Goal: Find specific page/section

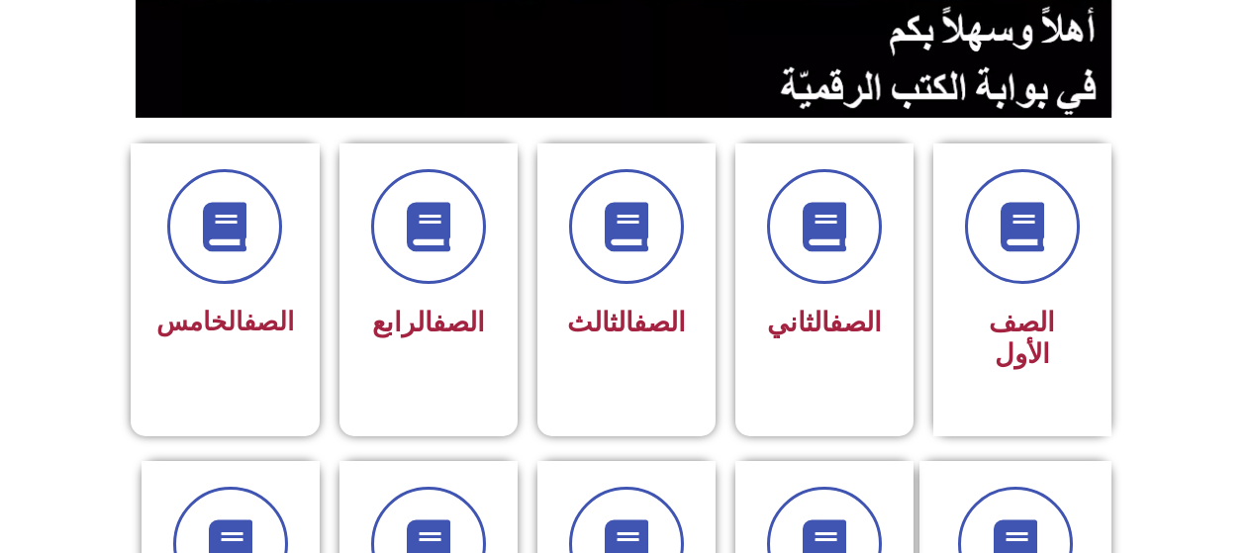
scroll to position [422, 0]
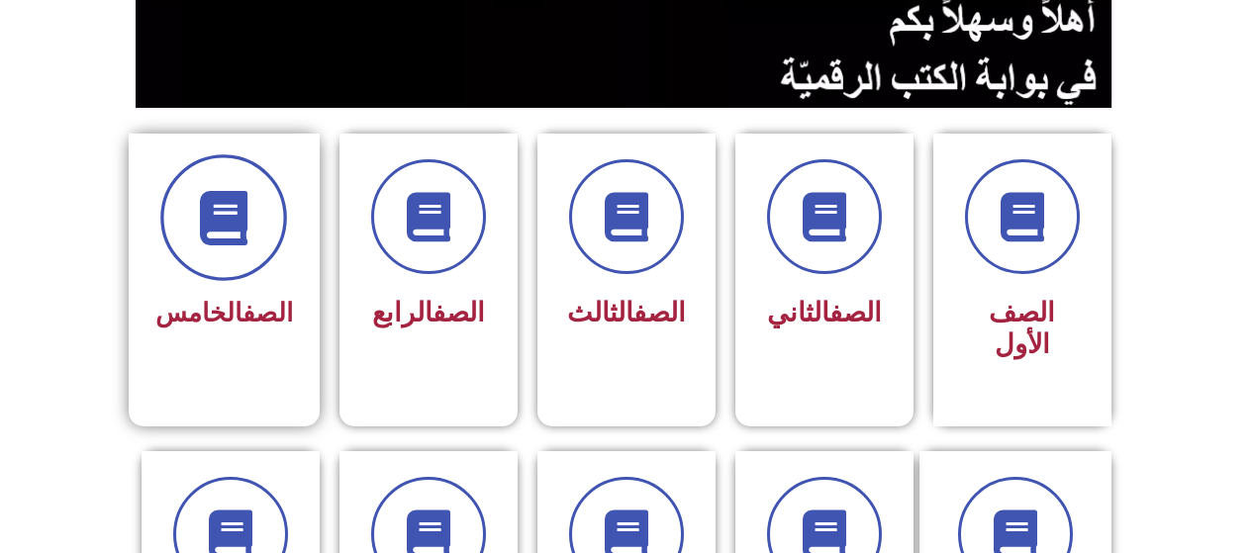
click at [235, 230] on icon at bounding box center [224, 218] width 54 height 54
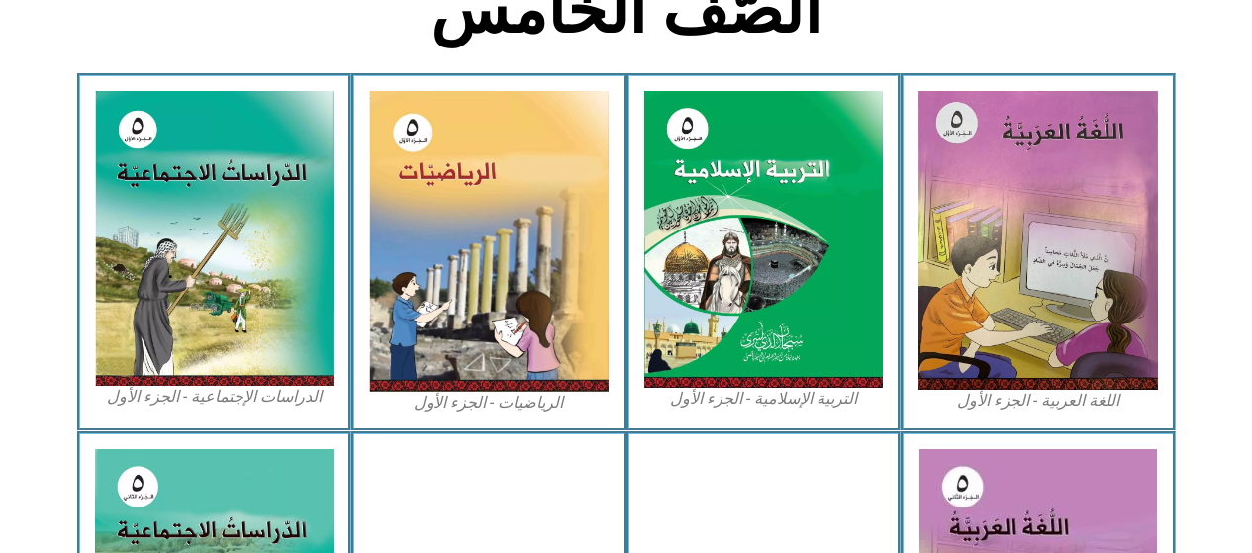
scroll to position [576, 0]
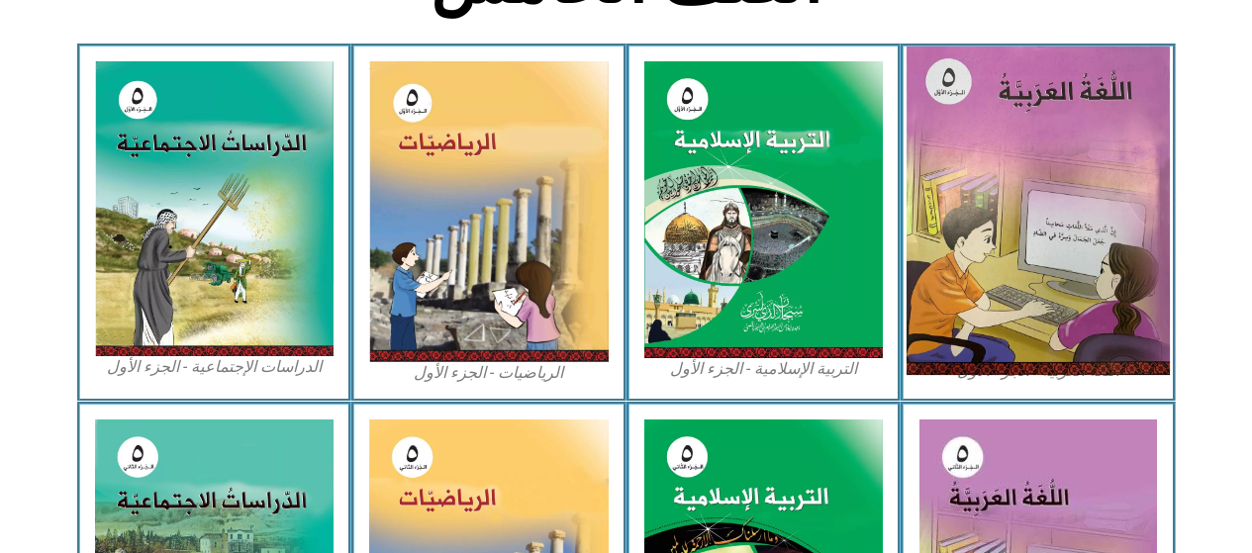
click at [993, 228] on img at bounding box center [1038, 211] width 263 height 329
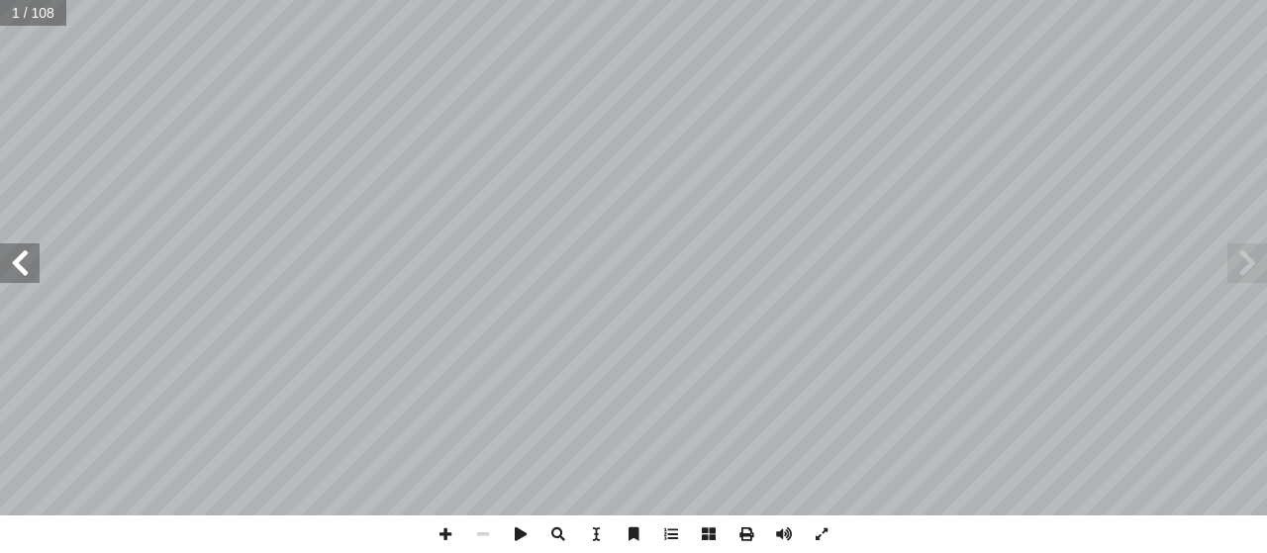
click at [22, 267] on span at bounding box center [20, 264] width 40 height 40
click at [19, 259] on span at bounding box center [20, 264] width 40 height 40
click at [18, 262] on span at bounding box center [20, 264] width 40 height 40
